Goal: Task Accomplishment & Management: Use online tool/utility

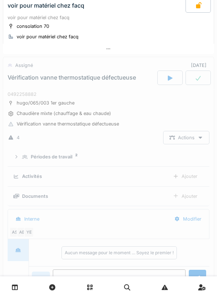
scroll to position [228, 0]
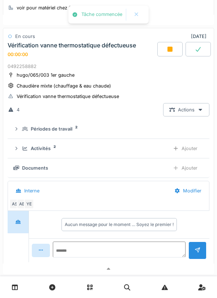
click at [48, 147] on div "Activités" at bounding box center [41, 148] width 20 height 7
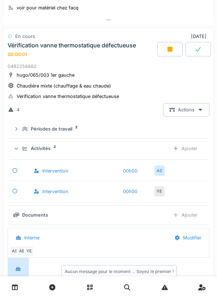
click at [193, 149] on div "Ajouter" at bounding box center [184, 148] width 37 height 13
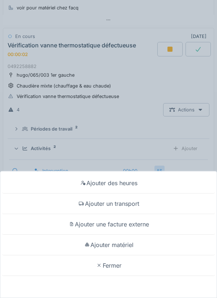
click at [136, 201] on div "Ajouter un transport" at bounding box center [108, 203] width 213 height 21
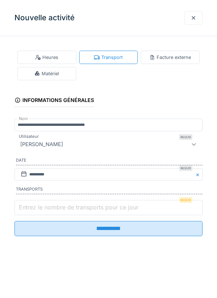
click at [99, 213] on input "Entrez le nombre de transports pour ce jour" at bounding box center [108, 207] width 188 height 15
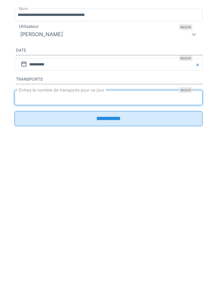
type input "*"
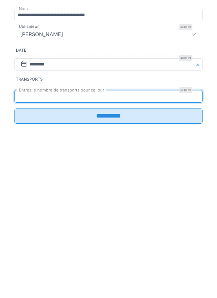
click at [116, 230] on input "**********" at bounding box center [108, 225] width 188 height 15
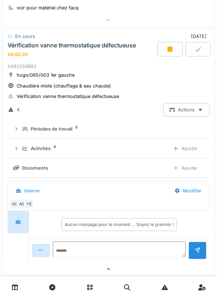
click at [200, 107] on div "Actions" at bounding box center [186, 109] width 46 height 13
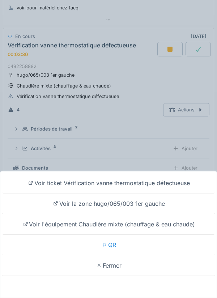
click at [48, 186] on div "Voir ticket Vérification vanne thermostatique défectueuse" at bounding box center [108, 183] width 213 height 21
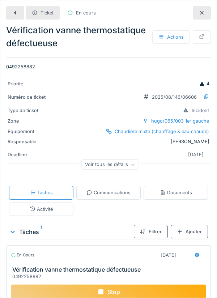
click at [101, 162] on div "Voir tous les détails" at bounding box center [110, 164] width 57 height 10
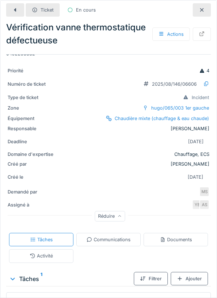
scroll to position [17, 0]
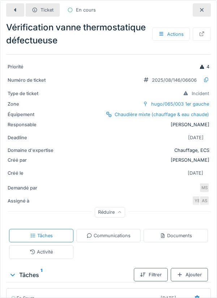
click at [213, 182] on div "Ticket En cours Vérification vanne thermostatique défectueuse Actions 049225888…" at bounding box center [108, 149] width 217 height 298
click at [203, 185] on div "MS" at bounding box center [204, 187] width 10 height 10
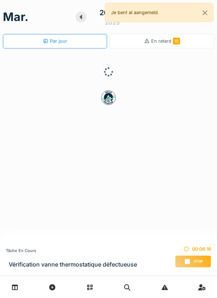
click at [194, 260] on span "Stop" at bounding box center [198, 261] width 9 height 5
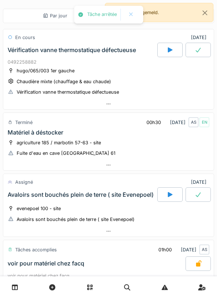
click at [135, 100] on div at bounding box center [108, 104] width 210 height 10
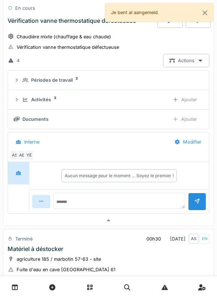
scroll to position [51, 0]
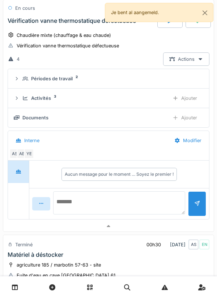
click at [129, 199] on textarea at bounding box center [119, 202] width 132 height 23
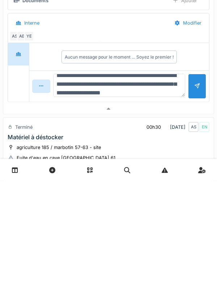
scroll to position [17, 0]
type textarea "**********"
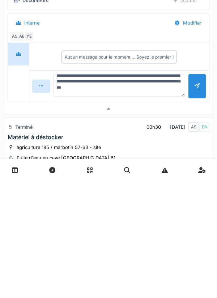
click at [195, 205] on div at bounding box center [197, 203] width 6 height 7
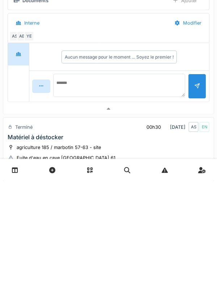
scroll to position [0, 0]
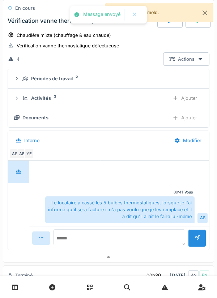
click at [189, 122] on div "Ajouter" at bounding box center [184, 117] width 37 height 13
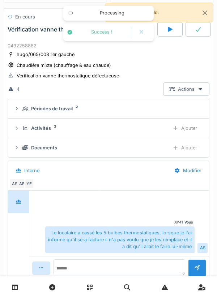
scroll to position [22, 0]
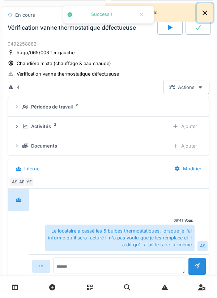
click at [206, 14] on button "Close" at bounding box center [204, 12] width 16 height 19
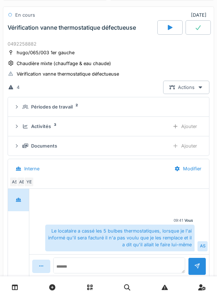
click at [194, 29] on div at bounding box center [197, 27] width 25 height 14
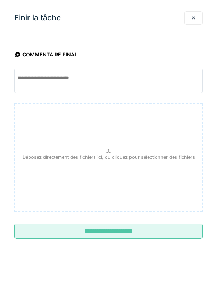
click at [89, 237] on input "**********" at bounding box center [108, 230] width 188 height 15
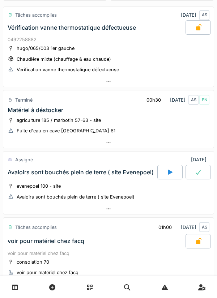
click at [213, 80] on div at bounding box center [108, 81] width 210 height 10
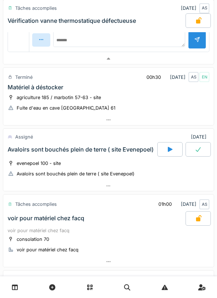
scroll to position [0, 0]
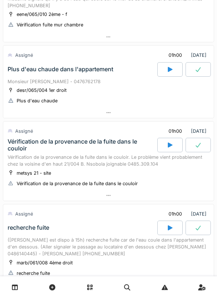
scroll to position [452, 0]
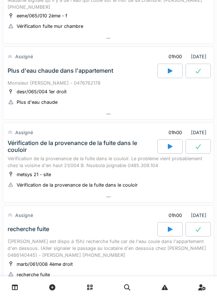
click at [34, 92] on div "desr/065/004 1er droit" at bounding box center [42, 91] width 50 height 7
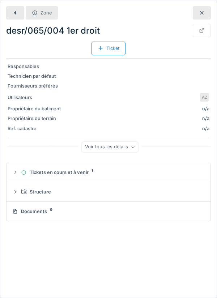
click at [205, 33] on div at bounding box center [201, 30] width 18 height 13
click at [21, 13] on div at bounding box center [15, 12] width 18 height 13
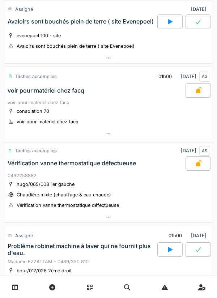
scroll to position [116, 0]
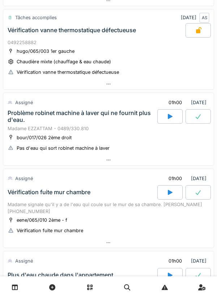
click at [33, 162] on div at bounding box center [108, 160] width 210 height 10
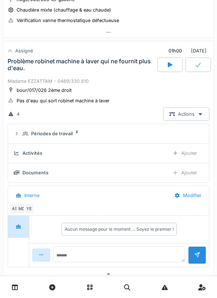
scroll to position [311, 0]
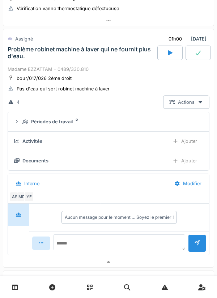
click at [168, 124] on div "Périodes de travail 2" at bounding box center [111, 121] width 178 height 7
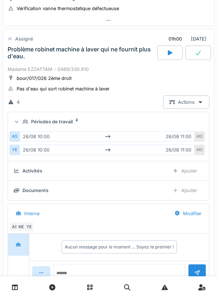
click at [183, 124] on div "Périodes de travail 2" at bounding box center [111, 121] width 178 height 7
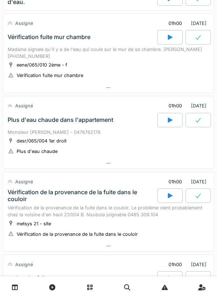
scroll to position [590, 0]
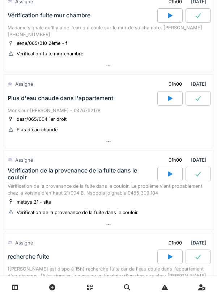
click at [135, 145] on div at bounding box center [108, 141] width 210 height 10
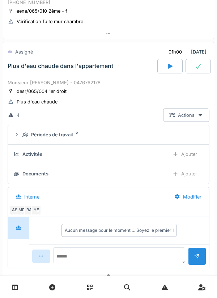
scroll to position [635, 0]
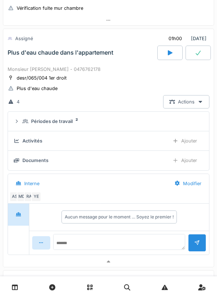
click at [131, 122] on div "Périodes de travail 2" at bounding box center [111, 121] width 178 height 7
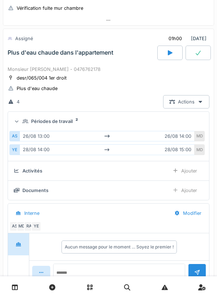
click at [127, 133] on div "26/08 13:00 26/08 14:00" at bounding box center [106, 136] width 175 height 10
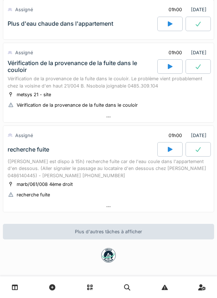
scroll to position [892, 0]
click at [115, 118] on div at bounding box center [108, 116] width 210 height 10
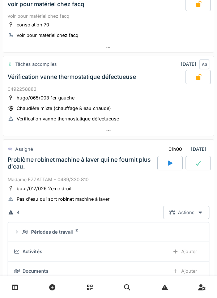
scroll to position [204, 0]
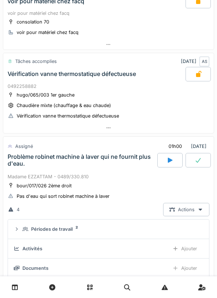
click at [163, 160] on div at bounding box center [169, 160] width 25 height 14
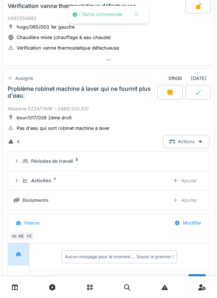
scroll to position [311, 0]
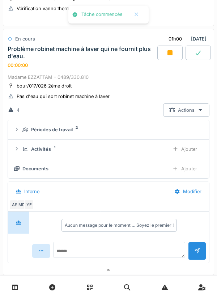
click at [145, 149] on div "Activités 1" at bounding box center [92, 149] width 141 height 7
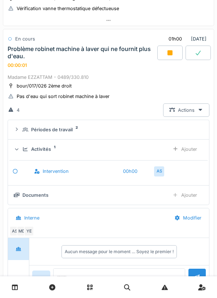
click at [179, 152] on div "Ajouter" at bounding box center [184, 148] width 37 height 13
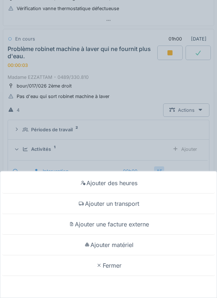
click at [138, 205] on div "Ajouter un transport" at bounding box center [108, 203] width 213 height 21
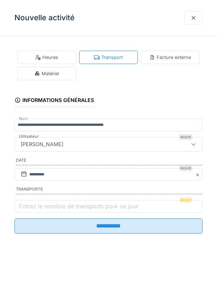
click at [22, 205] on label "Entrez le nombre de transports pour ce jour" at bounding box center [78, 205] width 122 height 9
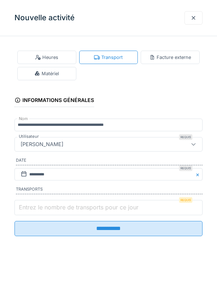
click at [22, 205] on input "Entrez le nombre de transports pour ce jour" at bounding box center [108, 207] width 188 height 15
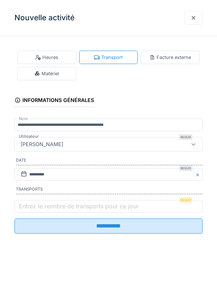
click at [149, 193] on label "Transports" at bounding box center [109, 190] width 186 height 8
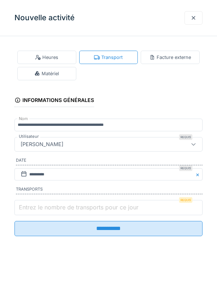
click at [146, 205] on input "Entrez le nombre de transports pour ce jour" at bounding box center [108, 207] width 188 height 15
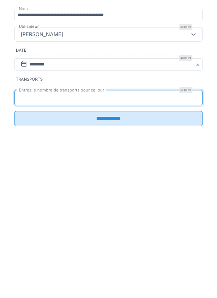
type input "*"
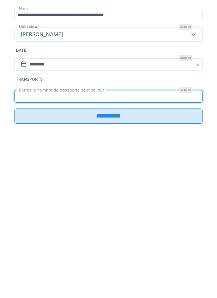
click at [165, 233] on input "**********" at bounding box center [108, 225] width 188 height 15
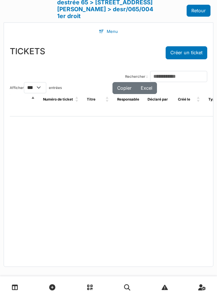
select select "***"
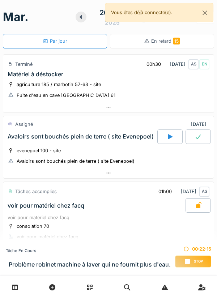
click at [194, 167] on span "Stop" at bounding box center [198, 261] width 9 height 5
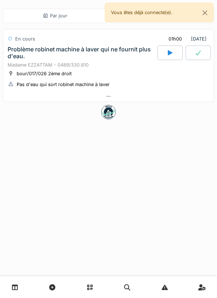
click at [122, 97] on div at bounding box center [108, 96] width 210 height 10
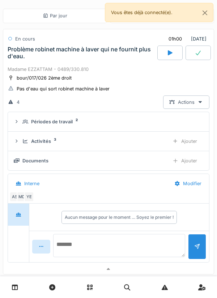
click at [82, 167] on textarea at bounding box center [119, 245] width 132 height 23
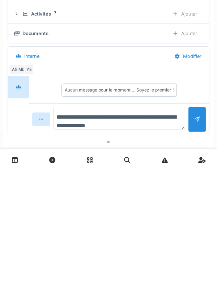
type textarea "**********"
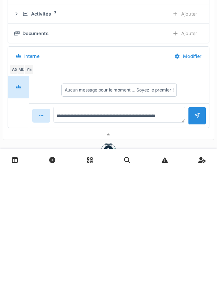
click at [193, 167] on div at bounding box center [197, 243] width 18 height 18
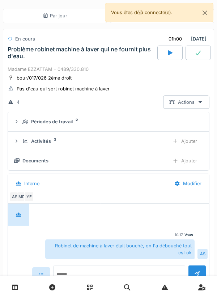
click at [181, 139] on div "Ajouter" at bounding box center [184, 140] width 37 height 13
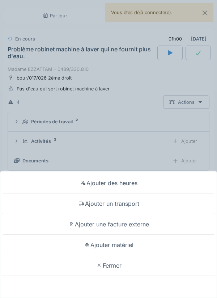
click at [134, 70] on div "Ajouter des heures Ajouter un transport Ajouter une facture externe Ajouter mat…" at bounding box center [108, 149] width 217 height 298
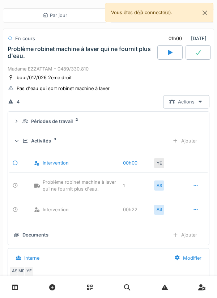
scroll to position [0, 0]
click at [196, 52] on icon at bounding box center [197, 52] width 7 height 6
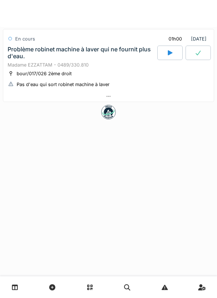
scroll to position [0, 0]
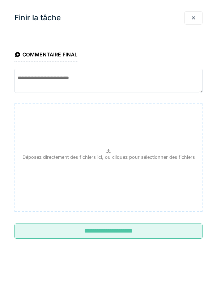
click at [142, 167] on input "**********" at bounding box center [108, 230] width 188 height 15
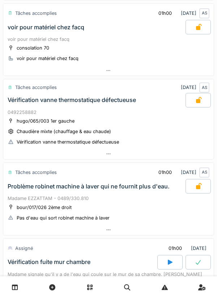
scroll to position [188, 0]
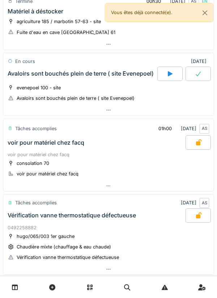
scroll to position [58, 0]
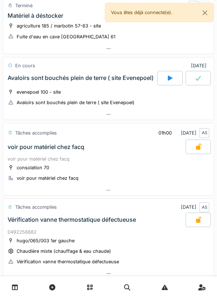
click at [198, 84] on div at bounding box center [197, 78] width 25 height 14
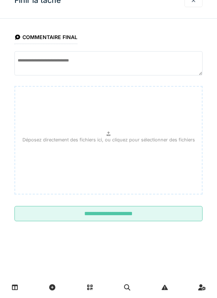
scroll to position [86, 0]
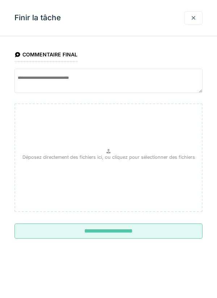
click at [182, 3] on div "Finir la tâche" at bounding box center [108, 18] width 217 height 36
click at [190, 18] on div at bounding box center [193, 17] width 6 height 7
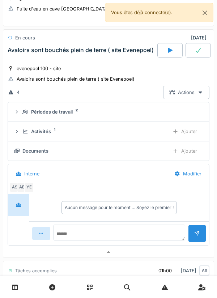
click at [199, 54] on div at bounding box center [197, 50] width 25 height 14
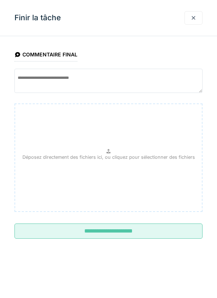
click at [191, 20] on div at bounding box center [193, 17] width 6 height 7
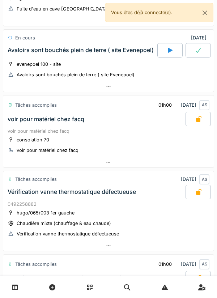
click at [162, 48] on div at bounding box center [169, 50] width 25 height 14
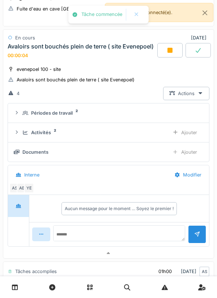
click at [187, 134] on div "Ajouter" at bounding box center [184, 132] width 37 height 13
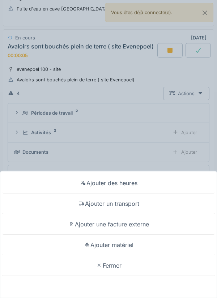
click at [131, 204] on div "Ajouter un transport" at bounding box center [108, 203] width 213 height 21
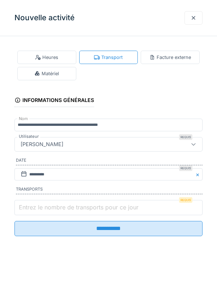
click at [143, 207] on input "Entrez le nombre de transports pour ce jour" at bounding box center [108, 207] width 188 height 15
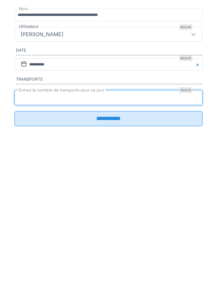
type input "*"
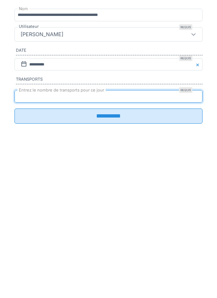
click at [131, 233] on input "**********" at bounding box center [108, 225] width 188 height 15
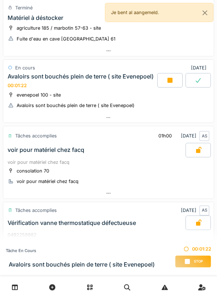
click at [134, 119] on div at bounding box center [108, 117] width 210 height 10
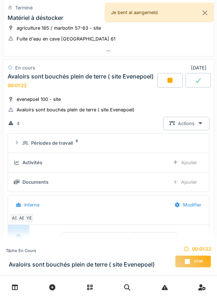
scroll to position [86, 0]
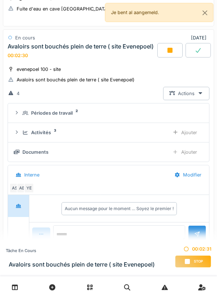
click at [29, 187] on div "YE" at bounding box center [29, 188] width 10 height 10
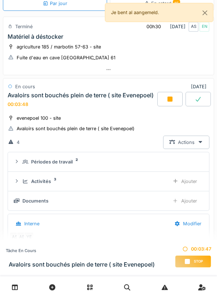
scroll to position [0, 0]
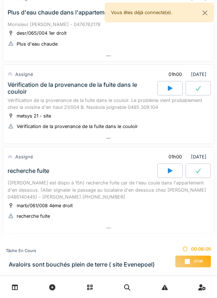
scroll to position [536, 0]
